Goal: Transaction & Acquisition: Download file/media

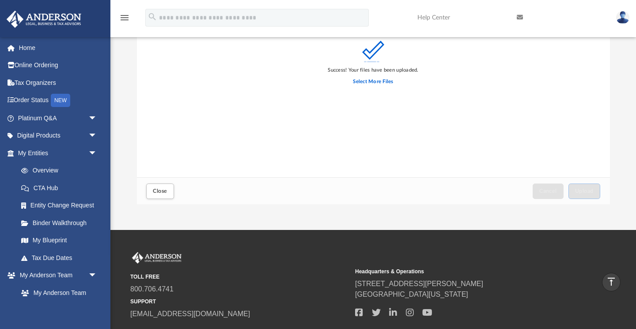
scroll to position [224, 473]
click at [49, 172] on link "Overview" at bounding box center [61, 171] width 98 height 18
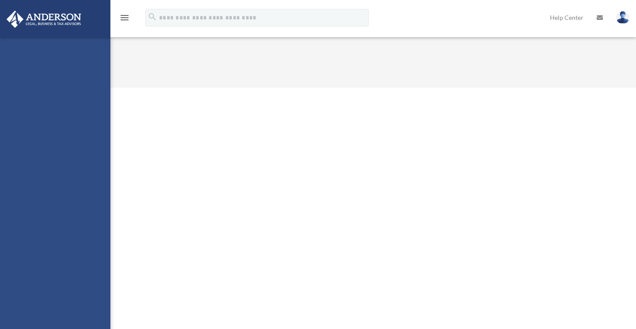
click at [42, 81] on div "darrenmcdougald@yahoo.com Sign Out darrenmcdougald@yahoo.com Home Online Orderi…" at bounding box center [55, 201] width 110 height 329
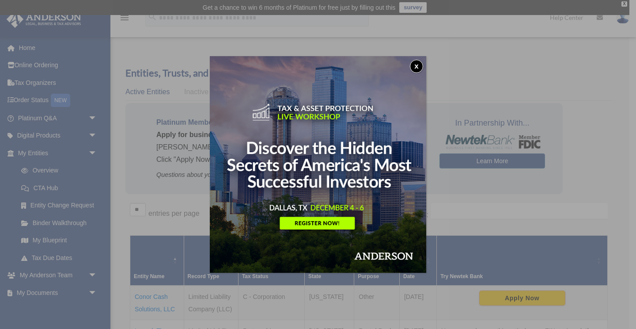
click at [417, 64] on button "x" at bounding box center [416, 66] width 13 height 13
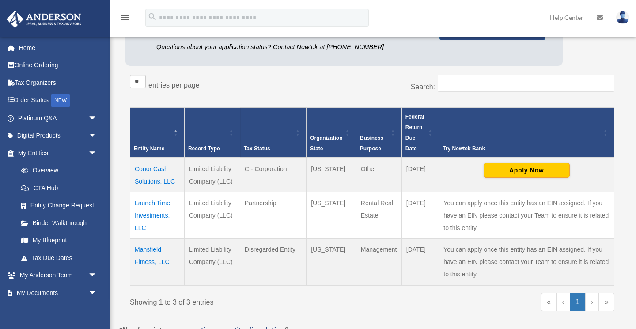
scroll to position [135, 0]
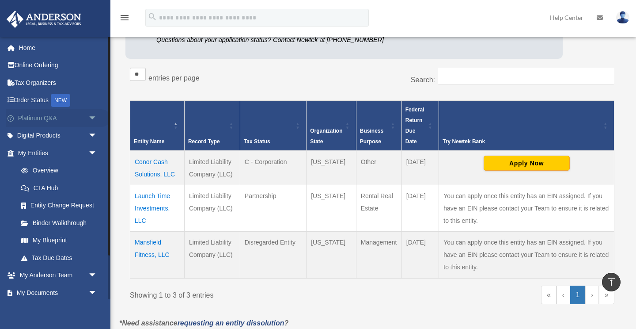
click at [93, 117] on span "arrow_drop_down" at bounding box center [97, 118] width 18 height 18
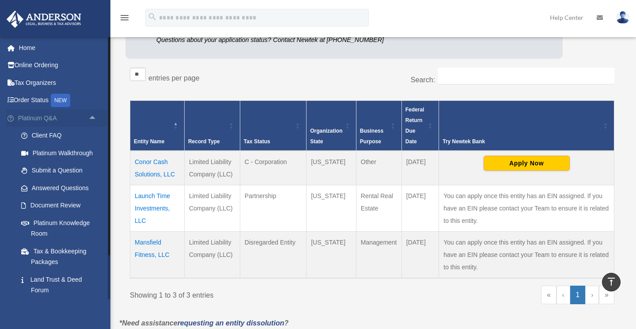
click at [92, 118] on span "arrow_drop_up" at bounding box center [97, 118] width 18 height 18
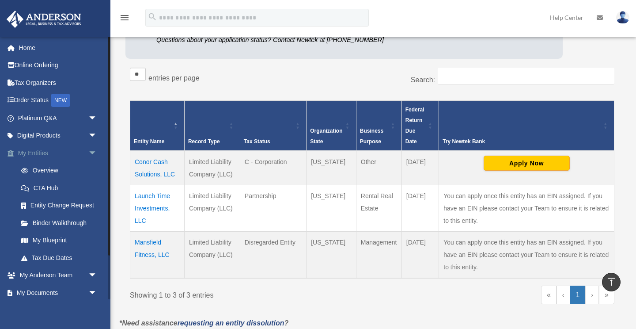
click at [94, 152] on span "arrow_drop_down" at bounding box center [97, 153] width 18 height 18
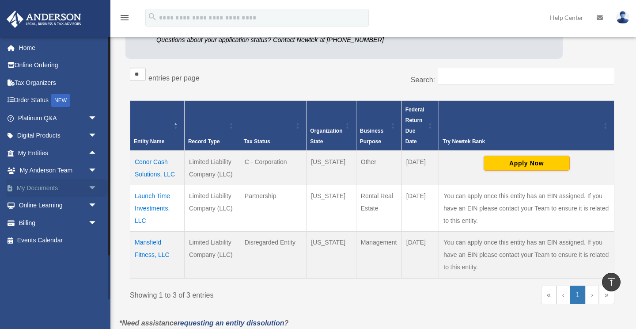
click at [91, 185] on span "arrow_drop_down" at bounding box center [97, 188] width 18 height 18
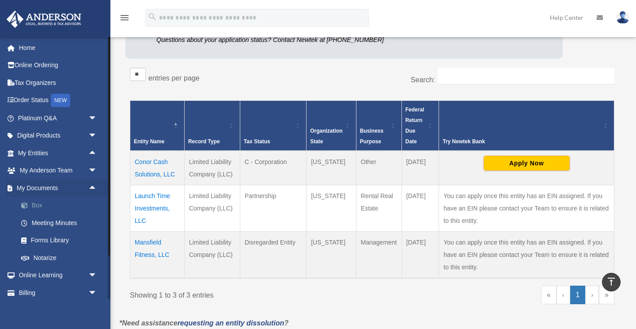
click at [42, 204] on link "Box" at bounding box center [61, 206] width 98 height 18
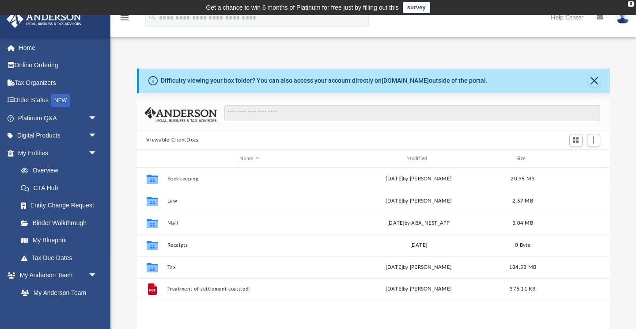
scroll to position [0, 0]
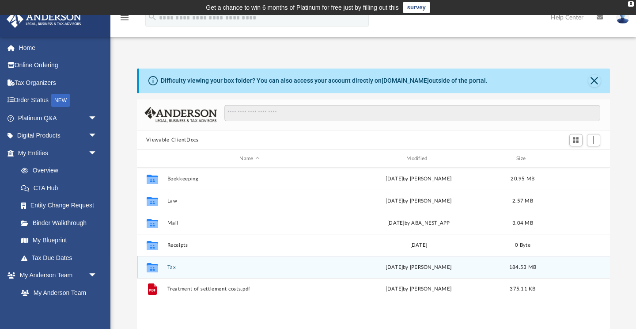
click at [171, 266] on button "Tax" at bounding box center [249, 267] width 165 height 6
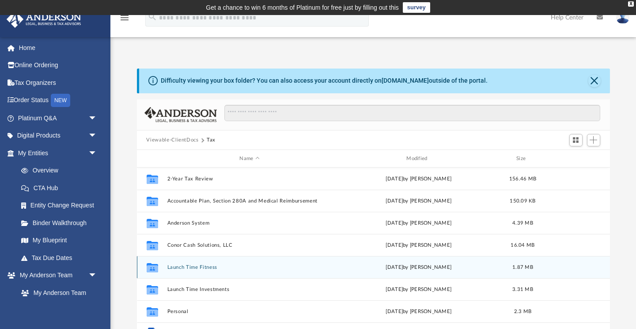
click at [171, 266] on button "Launch Time Fitness" at bounding box center [249, 267] width 165 height 6
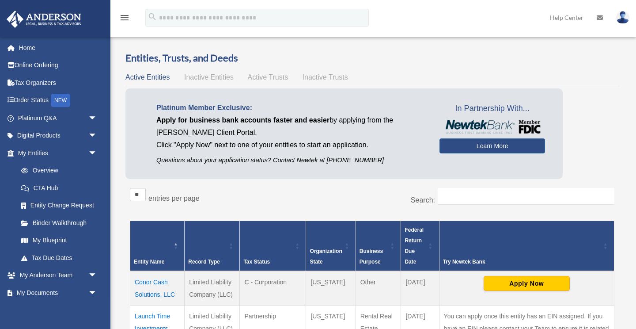
scroll to position [135, 0]
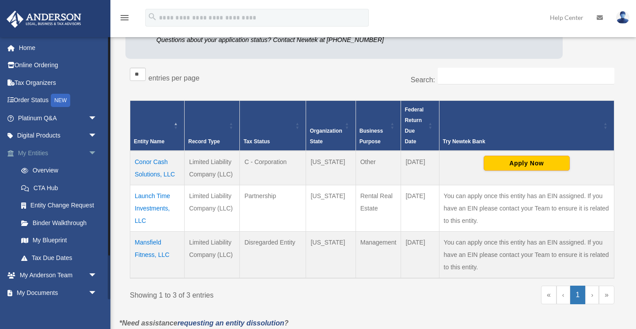
click at [91, 152] on span "arrow_drop_down" at bounding box center [97, 153] width 18 height 18
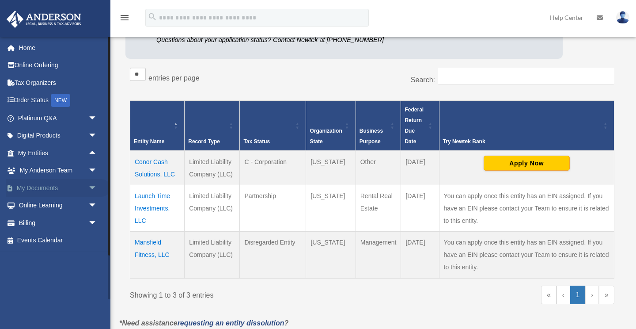
click at [93, 185] on span "arrow_drop_down" at bounding box center [97, 188] width 18 height 18
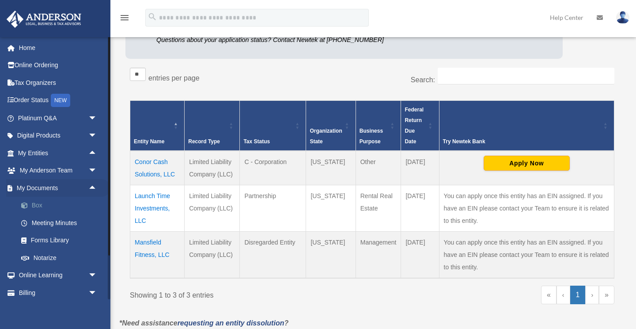
click at [33, 203] on link "Box" at bounding box center [61, 206] width 98 height 18
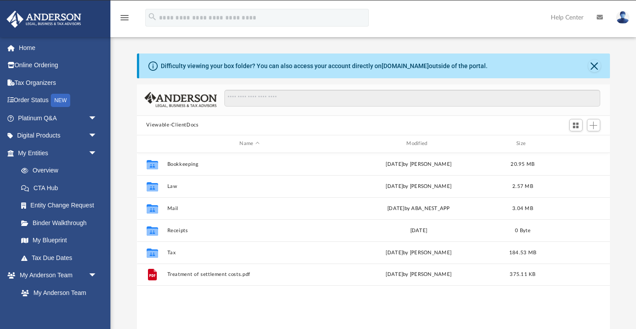
scroll to position [201, 473]
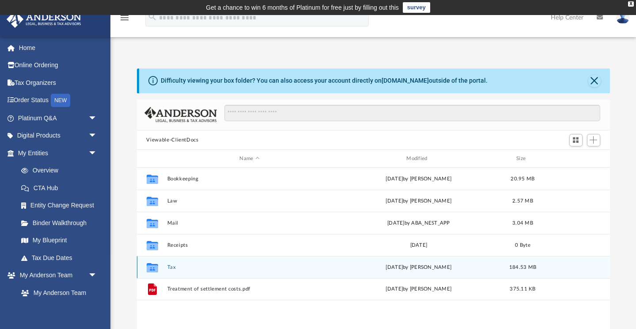
click at [173, 269] on button "Tax" at bounding box center [249, 267] width 165 height 6
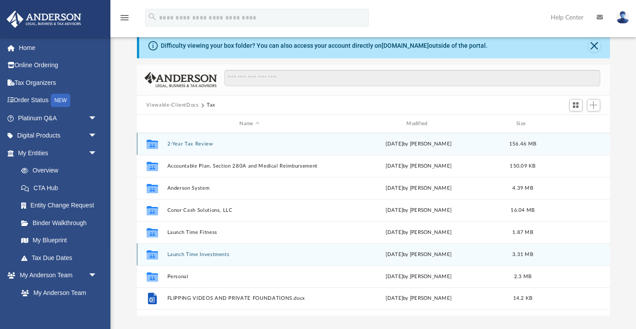
scroll to position [41, 0]
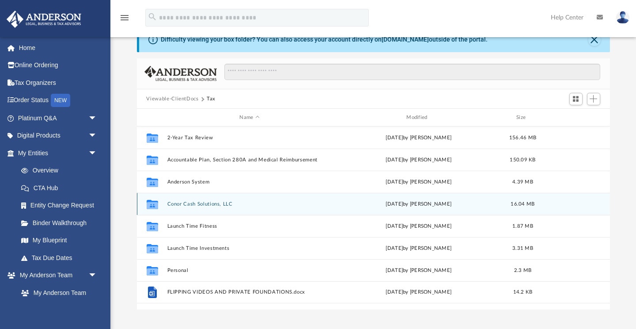
click at [173, 202] on button "Conor Cash Solutions, LLC" at bounding box center [249, 204] width 165 height 6
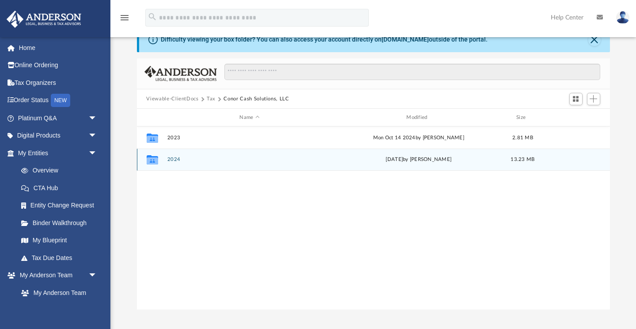
click at [173, 159] on button "2024" at bounding box center [249, 160] width 165 height 6
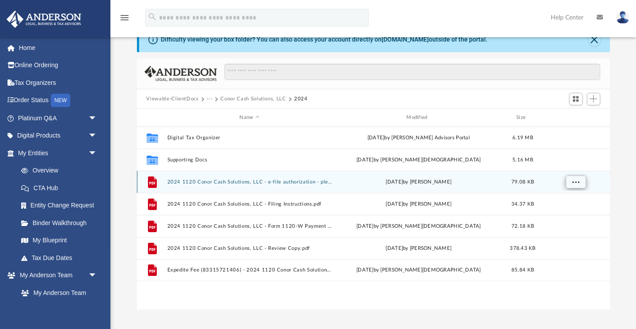
click at [577, 182] on span "More options" at bounding box center [575, 181] width 7 height 5
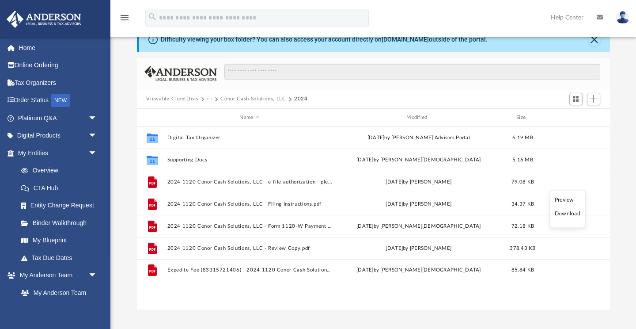
click at [567, 213] on li "Download" at bounding box center [568, 213] width 26 height 9
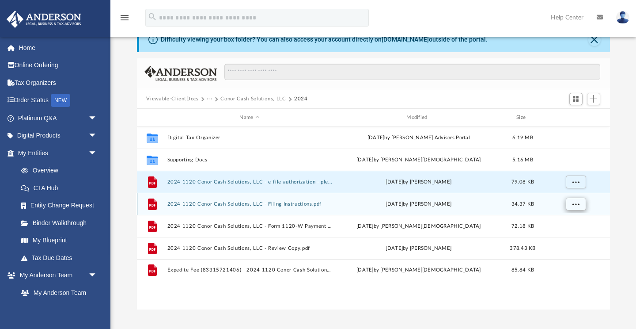
click at [576, 202] on span "More options" at bounding box center [575, 203] width 7 height 5
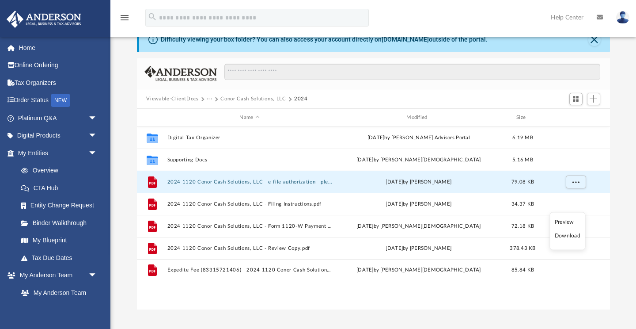
click at [566, 235] on li "Download" at bounding box center [568, 235] width 26 height 9
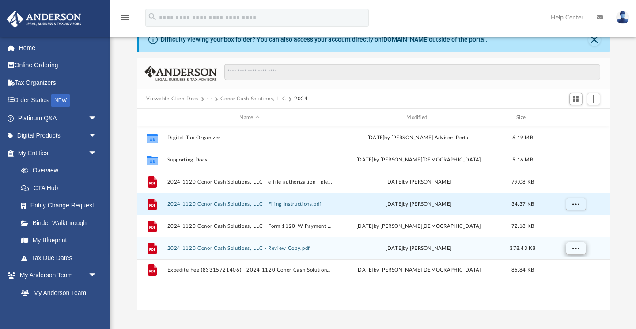
click at [577, 247] on span "More options" at bounding box center [575, 248] width 7 height 5
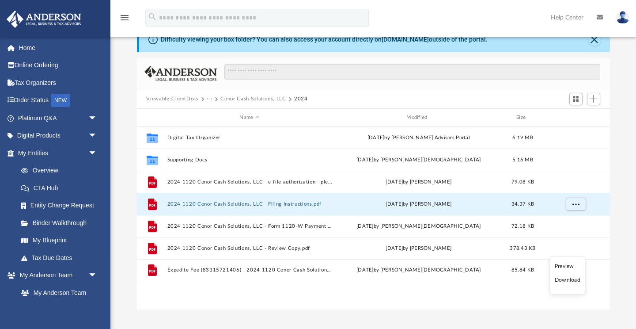
click at [561, 279] on li "Download" at bounding box center [568, 279] width 26 height 9
